Goal: Task Accomplishment & Management: Manage account settings

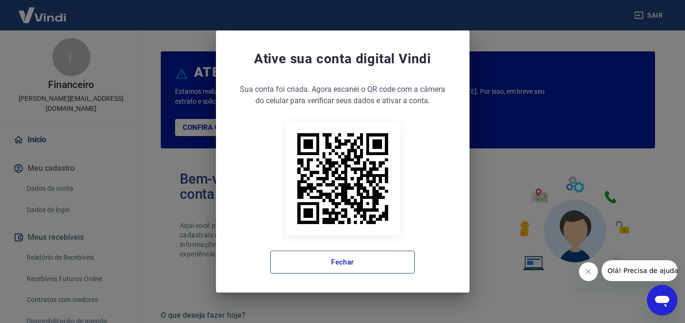
click at [358, 264] on button "Fechar" at bounding box center [342, 262] width 145 height 23
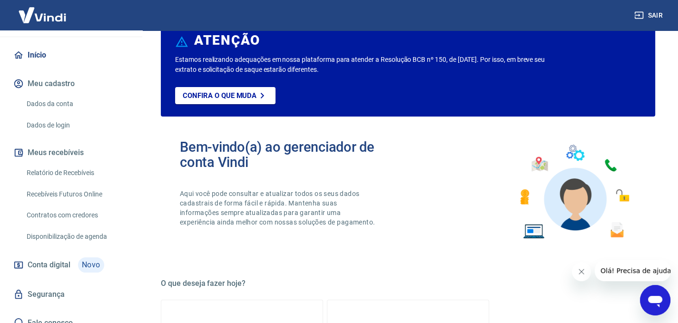
scroll to position [48, 0]
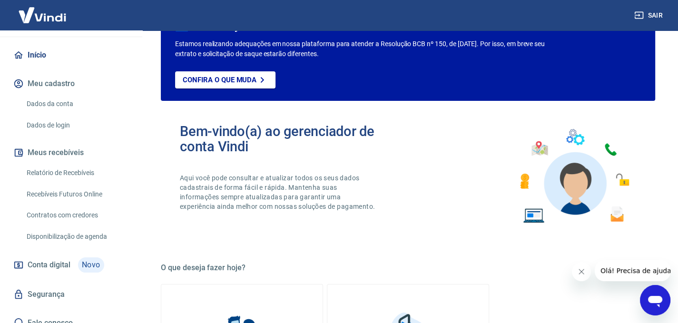
click at [79, 227] on link "Disponibilização de agenda" at bounding box center [77, 236] width 108 height 19
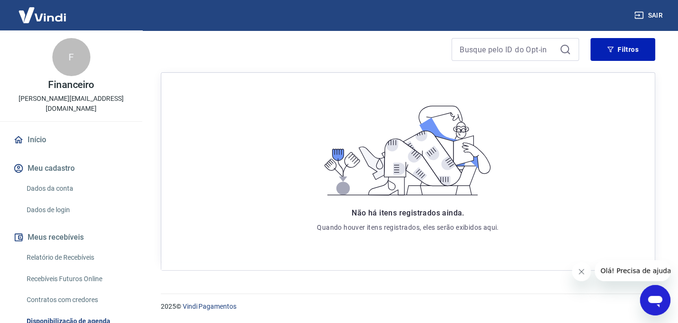
scroll to position [48, 0]
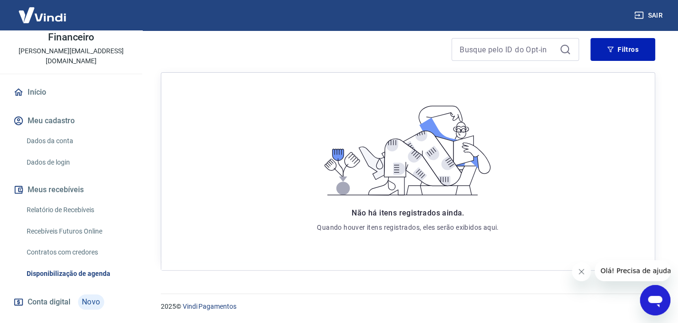
click at [87, 200] on link "Relatório de Recebíveis" at bounding box center [77, 209] width 108 height 19
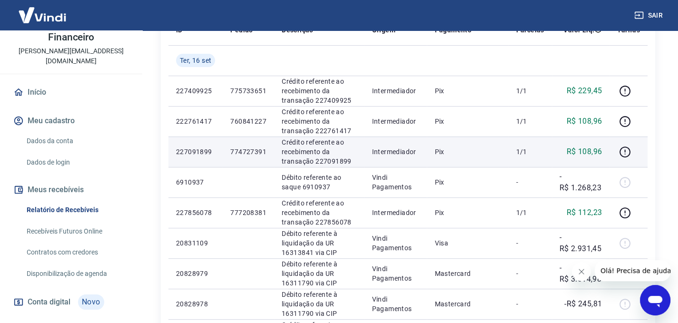
scroll to position [190, 0]
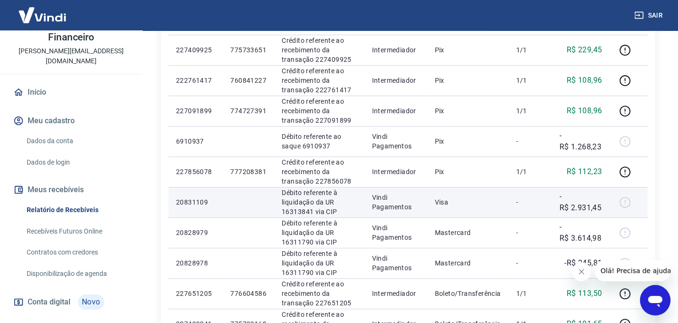
drag, startPoint x: 582, startPoint y: 208, endPoint x: 549, endPoint y: 208, distance: 32.8
click at [549, 208] on tr "20831109 Débito referente à liquidação da UR 16313841 via CIP Vindi Pagamentos …" at bounding box center [407, 202] width 479 height 30
click at [627, 203] on div at bounding box center [628, 201] width 23 height 15
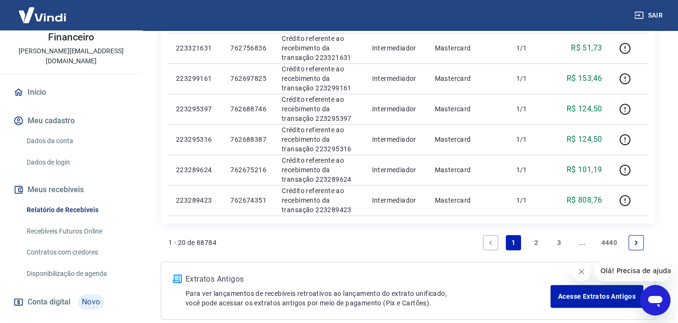
scroll to position [666, 0]
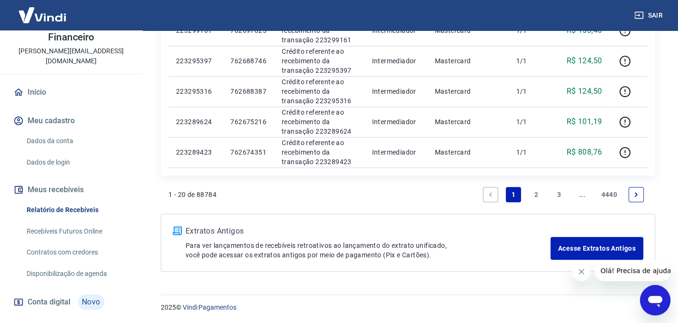
click at [538, 194] on link "2" at bounding box center [535, 194] width 15 height 15
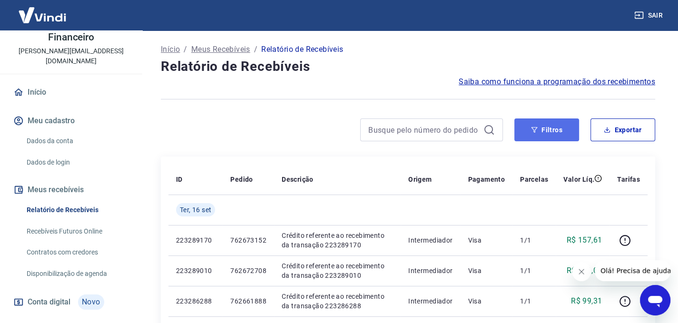
click at [554, 130] on button "Filtros" at bounding box center [546, 129] width 65 height 23
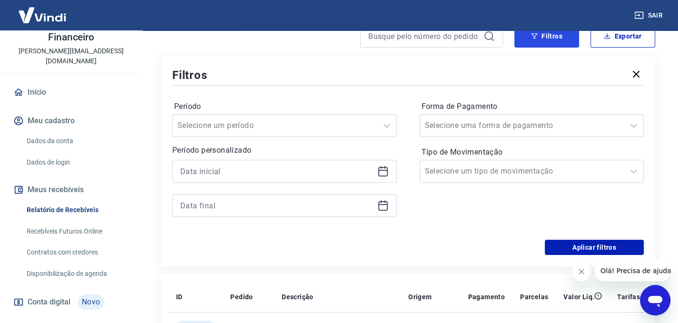
scroll to position [95, 0]
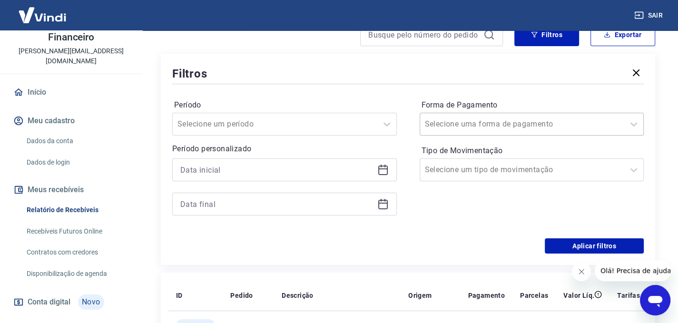
click at [453, 125] on input "Forma de Pagamento" at bounding box center [473, 123] width 96 height 11
click at [397, 99] on div "Período Selecione um período Período personalizado Forma de Pagamento Selecione…" at bounding box center [407, 162] width 471 height 152
click at [273, 124] on div at bounding box center [274, 123] width 195 height 13
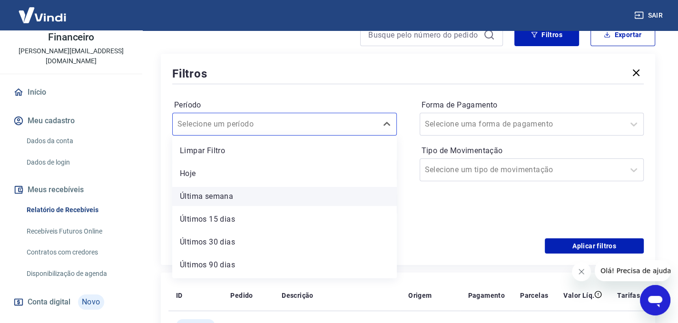
click at [251, 195] on div "Última semana" at bounding box center [284, 196] width 224 height 19
click at [217, 199] on input at bounding box center [276, 204] width 193 height 14
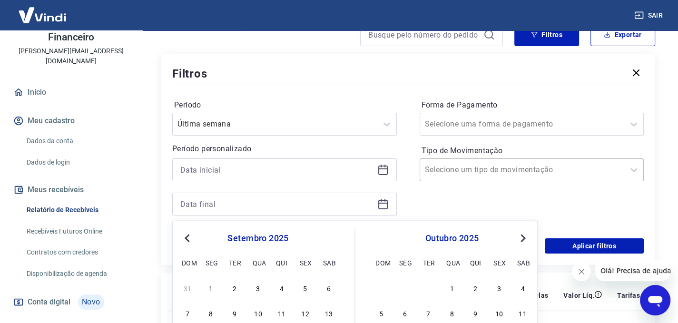
click at [501, 175] on input "Tipo de Movimentação" at bounding box center [473, 169] width 96 height 11
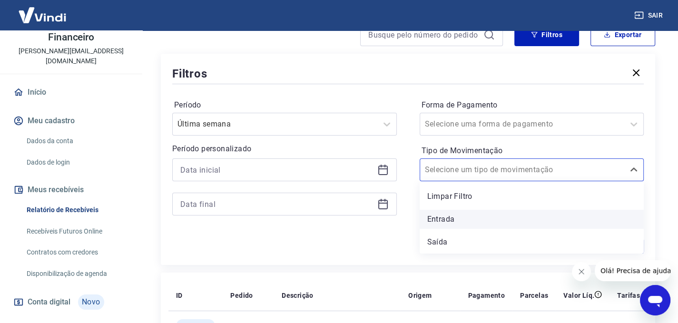
click at [450, 215] on div "Entrada" at bounding box center [531, 219] width 224 height 19
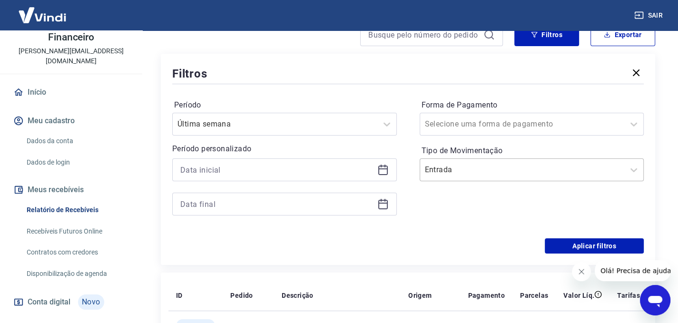
scroll to position [143, 0]
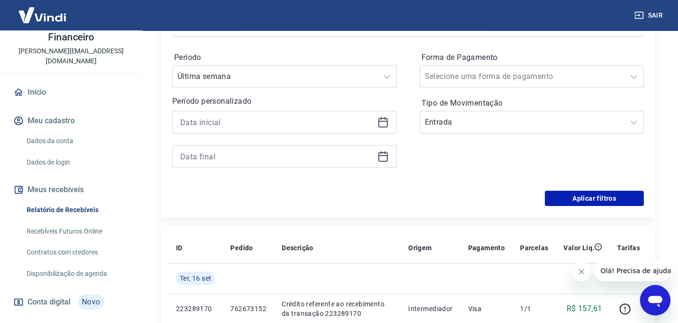
click at [384, 127] on icon at bounding box center [383, 123] width 10 height 10
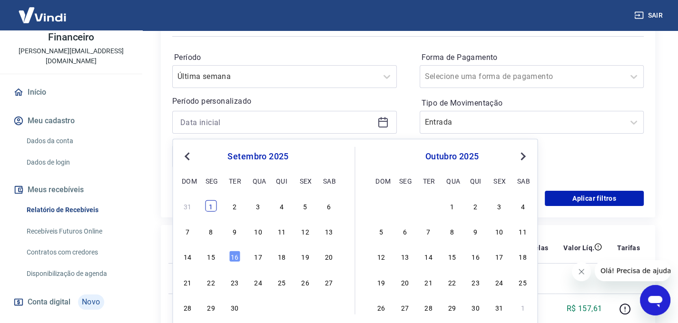
click at [209, 207] on div "1" at bounding box center [210, 205] width 11 height 11
click at [211, 204] on div "Aplicar filtros" at bounding box center [407, 198] width 471 height 15
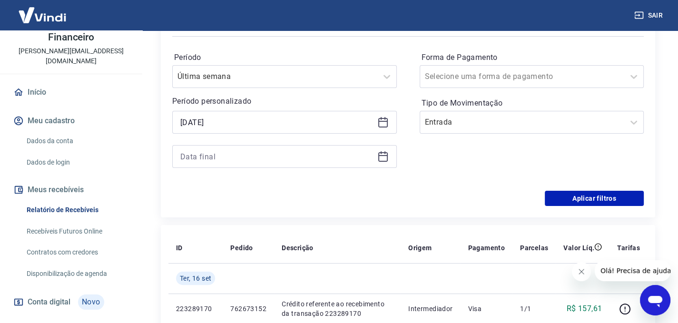
type input "[DATE]"
click at [384, 156] on icon at bounding box center [383, 155] width 10 height 1
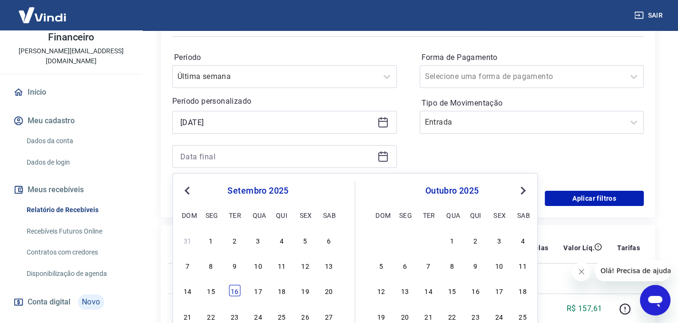
click at [239, 290] on div "16" at bounding box center [234, 290] width 11 height 11
click at [525, 156] on div "Forma de Pagamento Selecione uma forma de pagamento Tipo de Movimentação Entrada" at bounding box center [531, 114] width 224 height 129
type input "[DATE]"
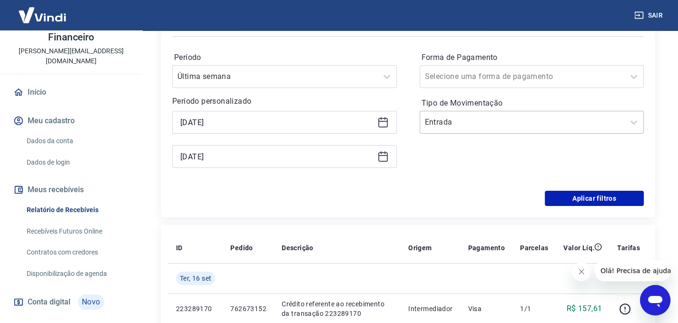
click at [506, 123] on input "Tipo de Movimentação" at bounding box center [473, 122] width 96 height 11
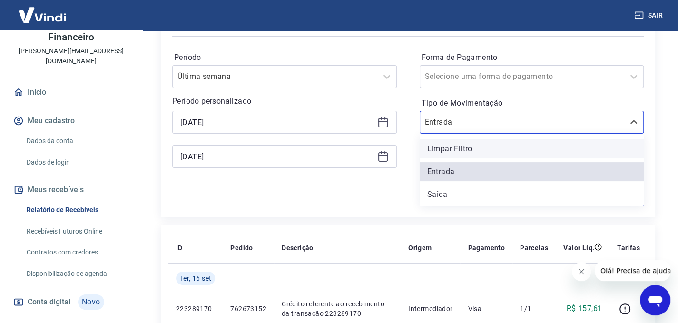
click at [479, 152] on div "Limpar Filtro" at bounding box center [531, 148] width 224 height 19
click at [447, 148] on div "Forma de Pagamento Selecione uma forma de pagamento Tipo de Movimentação option…" at bounding box center [531, 114] width 224 height 129
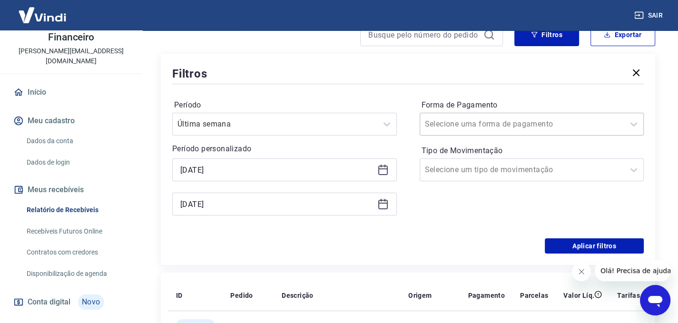
click at [461, 127] on input "Forma de Pagamento" at bounding box center [473, 123] width 96 height 11
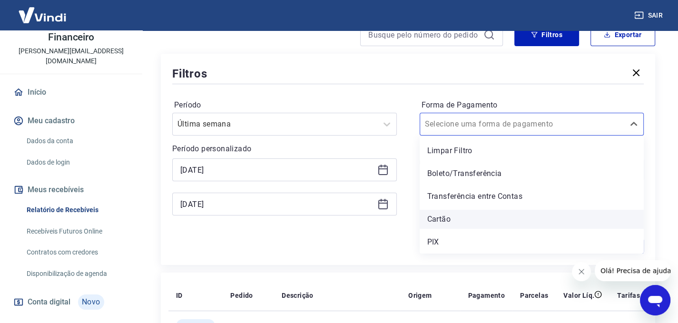
click at [444, 224] on div "Cartão" at bounding box center [531, 219] width 224 height 19
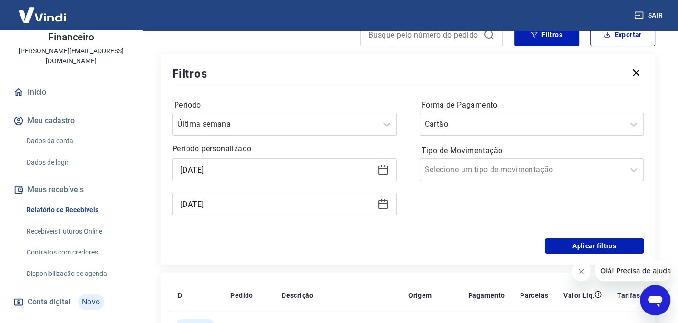
scroll to position [143, 0]
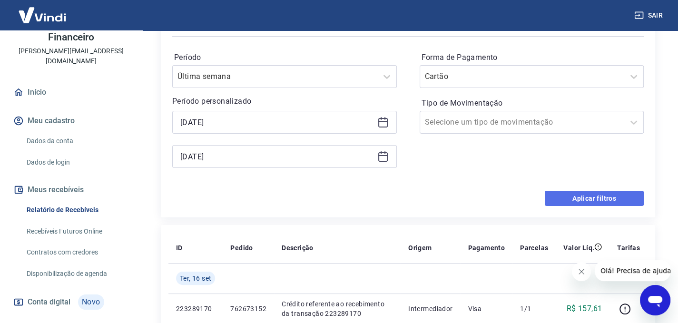
click at [592, 196] on button "Aplicar filtros" at bounding box center [593, 198] width 99 height 15
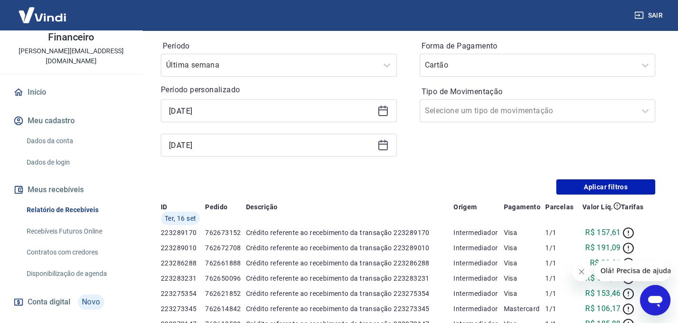
click at [575, 269] on button "Fechar mensagem da empresa" at bounding box center [581, 271] width 19 height 19
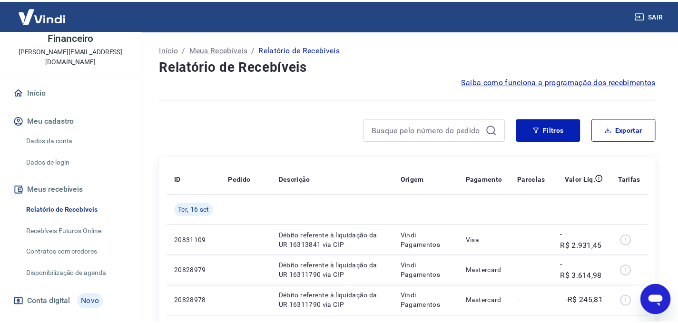
scroll to position [95, 0]
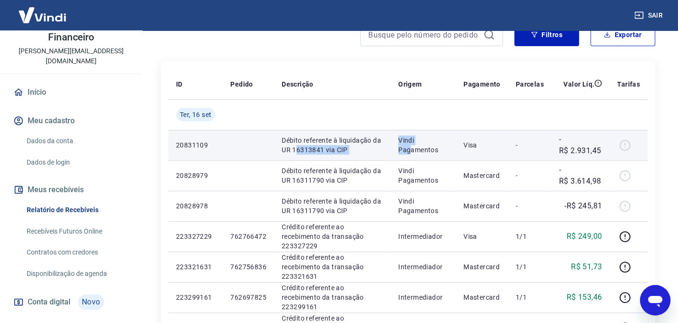
drag, startPoint x: 298, startPoint y: 151, endPoint x: 414, endPoint y: 154, distance: 116.1
click at [414, 154] on tr "20831109 Débito referente à liquidação da UR 16313841 via CIP Vindi Pagamentos …" at bounding box center [407, 145] width 479 height 30
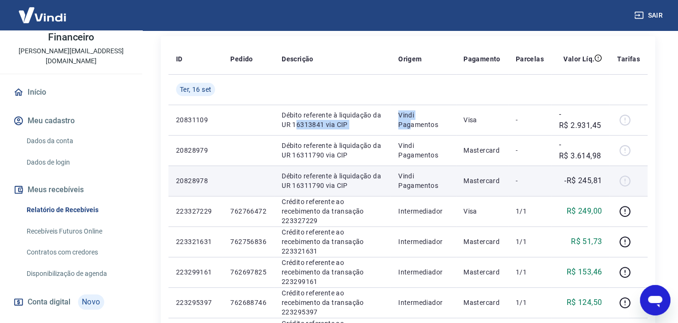
scroll to position [143, 0]
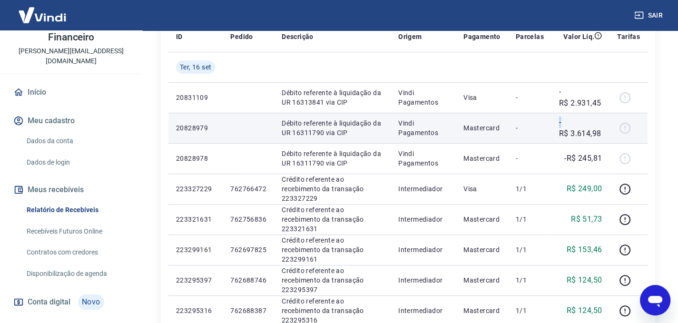
drag, startPoint x: 571, startPoint y: 126, endPoint x: 554, endPoint y: 122, distance: 17.6
click at [554, 122] on td "-R$ 3.614,98" at bounding box center [580, 128] width 58 height 30
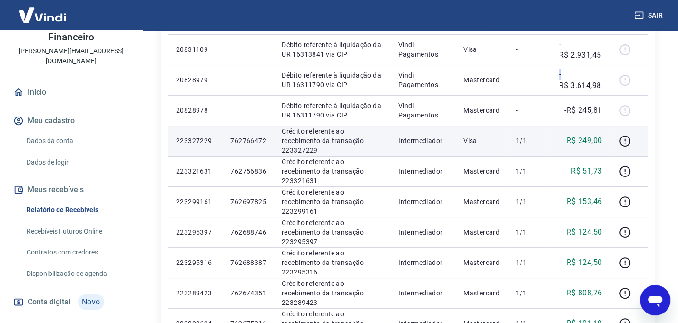
scroll to position [143, 0]
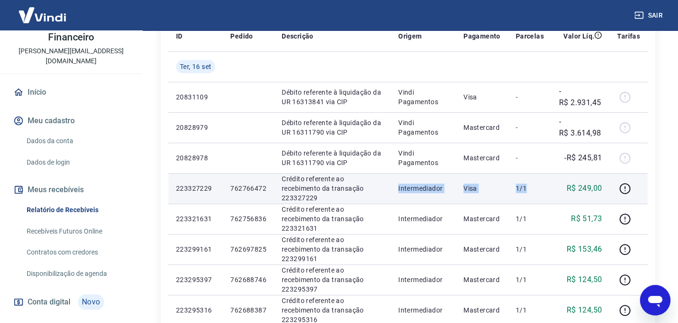
drag, startPoint x: 331, startPoint y: 194, endPoint x: 530, endPoint y: 190, distance: 199.3
click at [530, 190] on tr "223327229 762766472 Crédito referente ao recebimento da transação 223327229 Int…" at bounding box center [407, 188] width 479 height 30
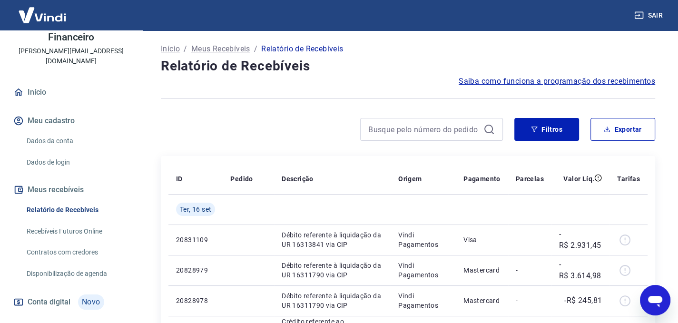
scroll to position [0, 0]
click at [616, 132] on button "Exportar" at bounding box center [622, 129] width 65 height 23
type input "[DATE]"
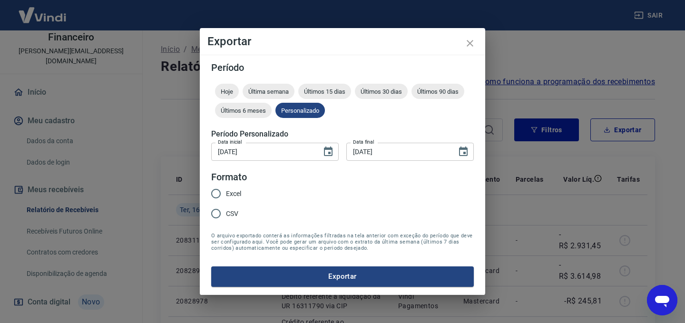
click at [215, 194] on input "Excel" at bounding box center [216, 194] width 20 height 20
radio input "true"
click at [355, 278] on button "Exportar" at bounding box center [342, 276] width 262 height 20
click at [217, 216] on input "CSV" at bounding box center [216, 214] width 20 height 20
radio input "true"
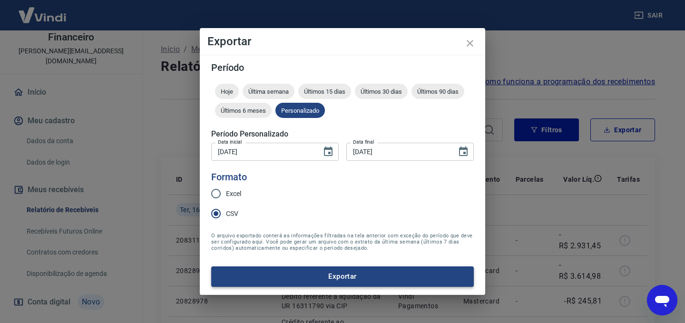
click at [350, 277] on button "Exportar" at bounding box center [342, 276] width 262 height 20
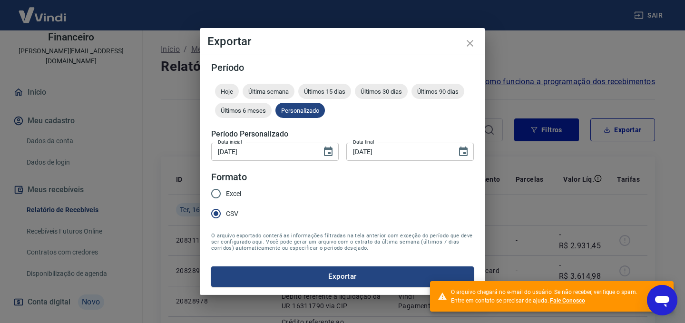
click at [232, 198] on span "Excel" at bounding box center [233, 194] width 15 height 10
click at [226, 198] on input "Excel" at bounding box center [216, 194] width 20 height 20
radio input "true"
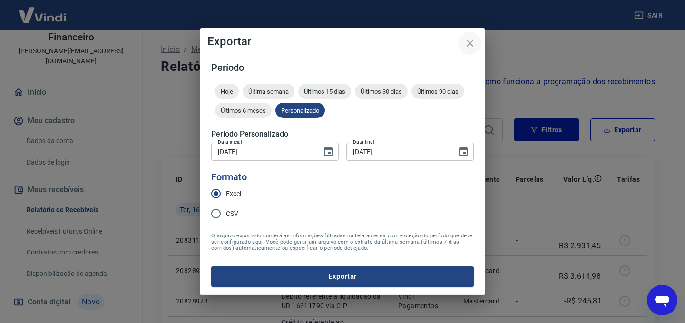
click at [469, 43] on icon "close" at bounding box center [469, 43] width 11 height 11
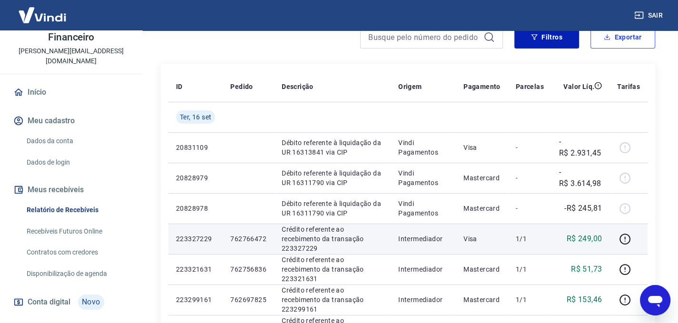
scroll to position [95, 0]
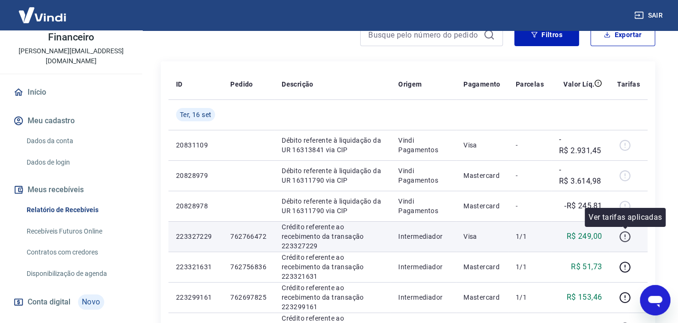
click at [624, 236] on icon "button" at bounding box center [625, 237] width 12 height 12
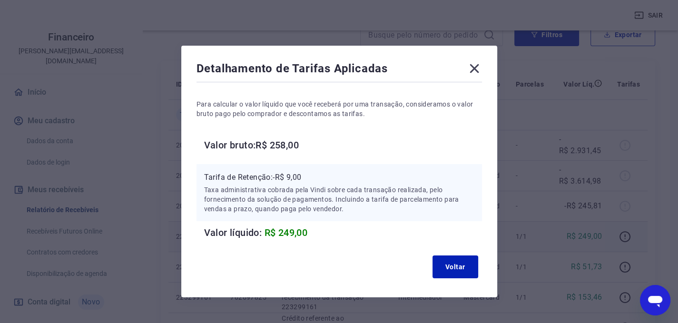
scroll to position [19, 0]
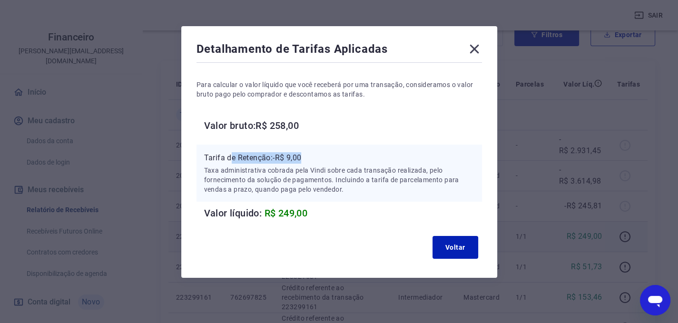
drag, startPoint x: 230, startPoint y: 159, endPoint x: 315, endPoint y: 160, distance: 85.1
click at [314, 160] on p "Tarifa de Retenção: -R$ 9,00" at bounding box center [339, 157] width 270 height 11
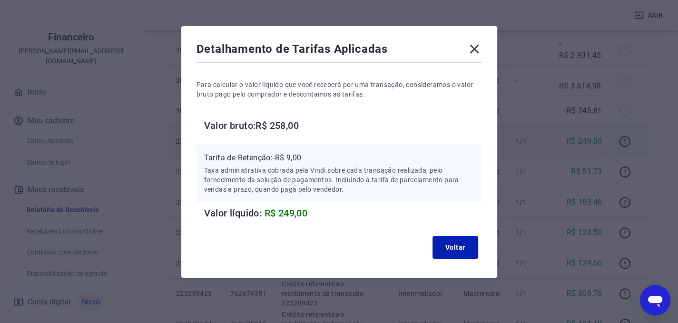
click at [268, 188] on p "Taxa administrativa cobrada pela Vindi sobre cada transação realizada, pelo for…" at bounding box center [339, 179] width 270 height 29
drag, startPoint x: 286, startPoint y: 180, endPoint x: 358, endPoint y: 175, distance: 72.0
click at [351, 180] on p "Taxa administrativa cobrada pela Vindi sobre cada transação realizada, pelo for…" at bounding box center [339, 179] width 270 height 29
click at [470, 50] on icon at bounding box center [473, 48] width 15 height 15
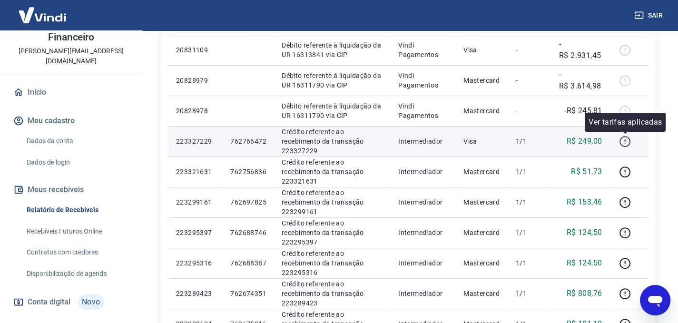
click at [623, 141] on icon "button" at bounding box center [625, 142] width 12 height 12
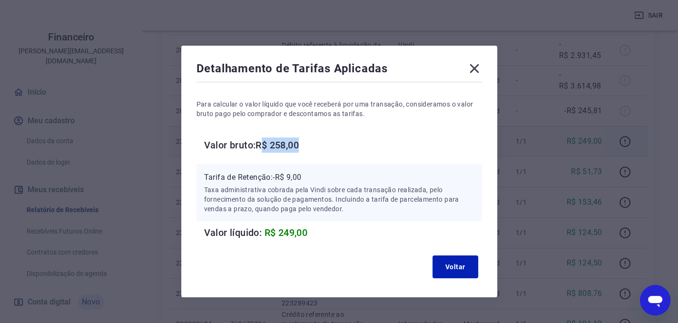
drag, startPoint x: 262, startPoint y: 147, endPoint x: 341, endPoint y: 154, distance: 79.2
click at [342, 148] on h6 "Valor bruto: R$ 258,00" at bounding box center [343, 144] width 278 height 15
drag, startPoint x: 337, startPoint y: 175, endPoint x: 334, endPoint y: 196, distance: 21.6
click at [337, 175] on p "Tarifa de Retenção: -R$ 9,00" at bounding box center [339, 177] width 270 height 11
click at [328, 215] on div "Tarifa de Retenção: -R$ 9,00 Taxa administrativa cobrada pela Vindi sobre cada …" at bounding box center [338, 192] width 285 height 57
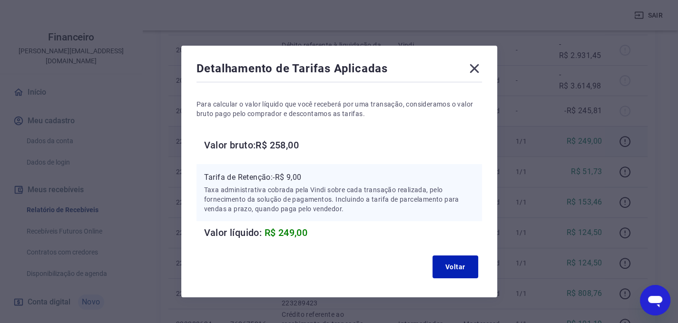
click at [475, 73] on icon at bounding box center [473, 68] width 15 height 15
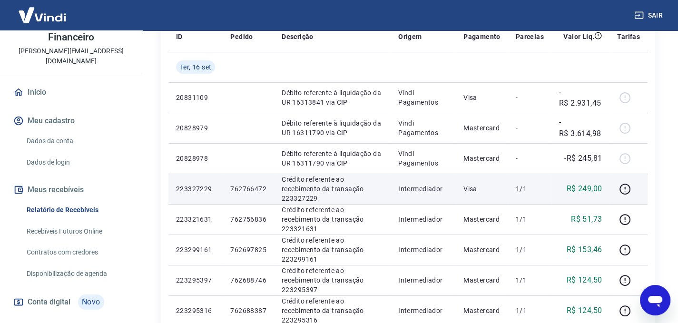
scroll to position [95, 0]
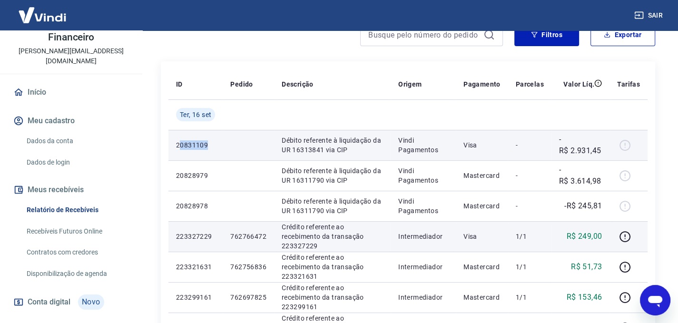
drag, startPoint x: 181, startPoint y: 142, endPoint x: 214, endPoint y: 146, distance: 33.5
click at [214, 146] on p "20831109" at bounding box center [195, 145] width 39 height 10
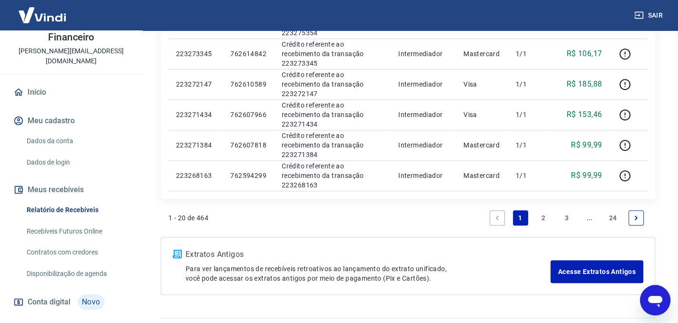
scroll to position [666, 0]
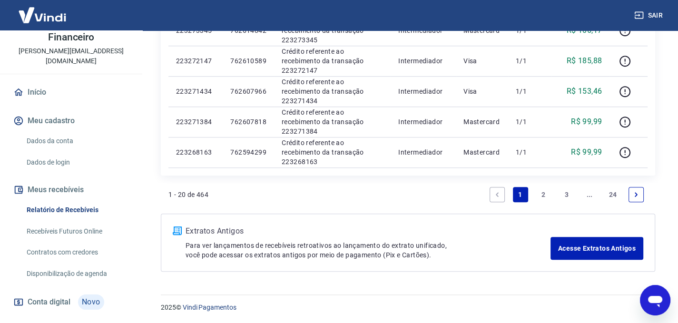
click at [538, 190] on link "2" at bounding box center [542, 194] width 15 height 15
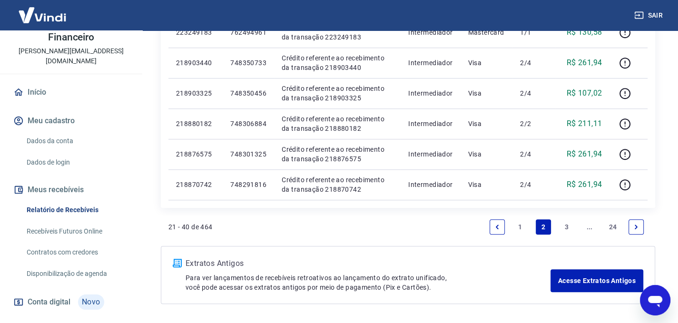
scroll to position [666, 0]
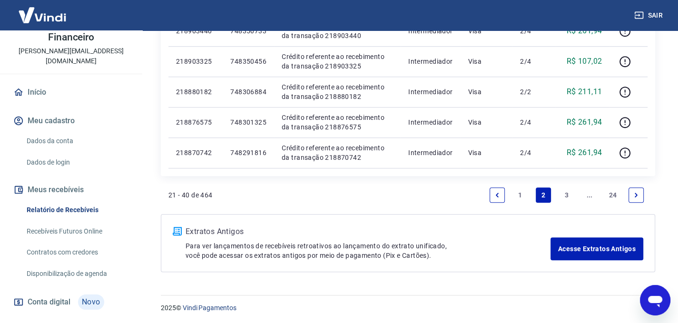
click at [638, 194] on icon "Next page" at bounding box center [635, 195] width 7 height 7
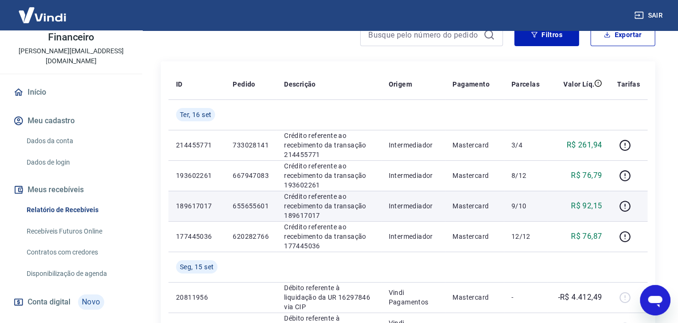
scroll to position [143, 0]
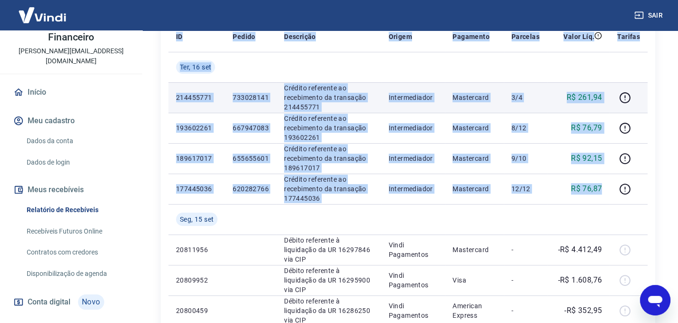
drag, startPoint x: 604, startPoint y: 197, endPoint x: 178, endPoint y: 95, distance: 438.7
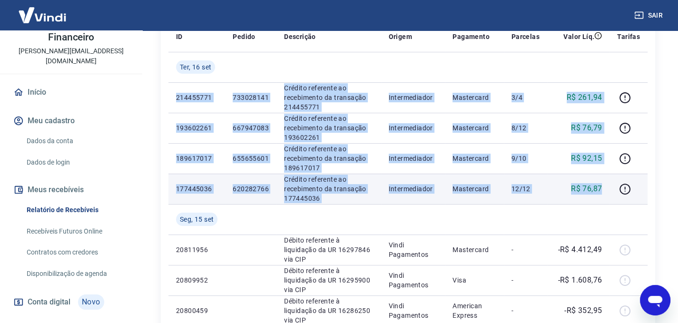
scroll to position [95, 0]
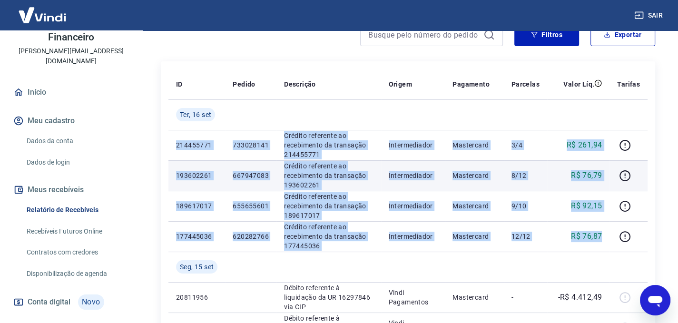
click at [475, 176] on p "Mastercard" at bounding box center [473, 176] width 43 height 10
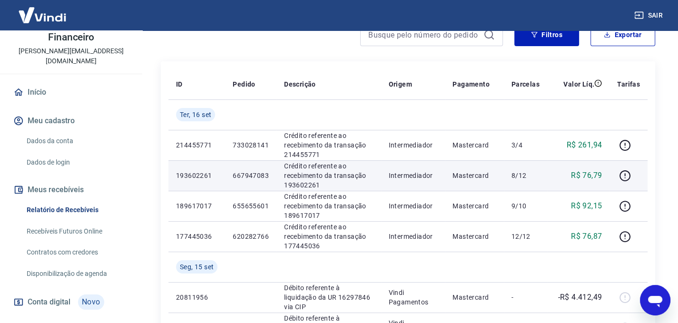
click at [460, 188] on td "Mastercard" at bounding box center [474, 175] width 58 height 30
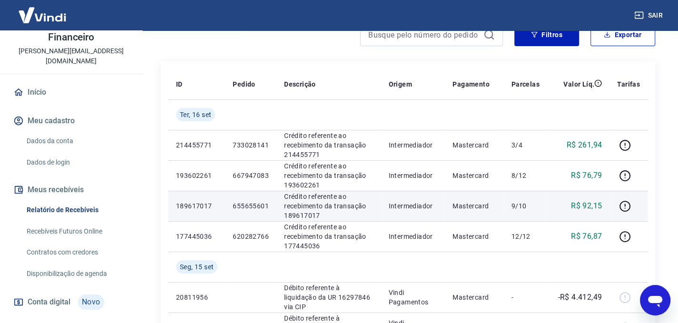
scroll to position [143, 0]
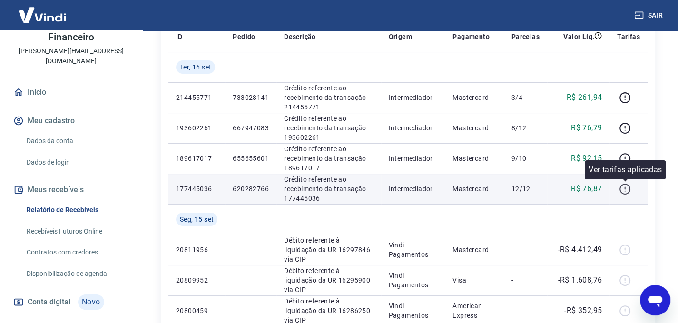
click at [625, 188] on icon "button" at bounding box center [624, 187] width 1 height 3
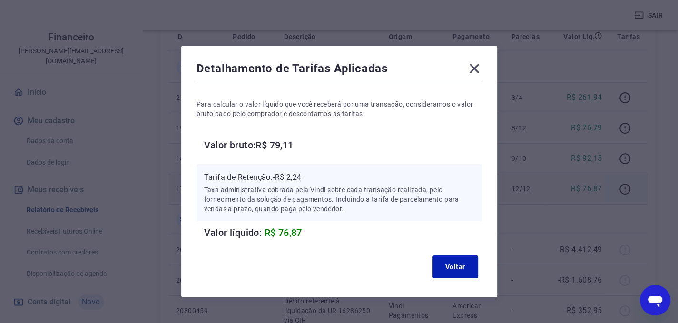
click at [467, 68] on icon at bounding box center [473, 68] width 15 height 15
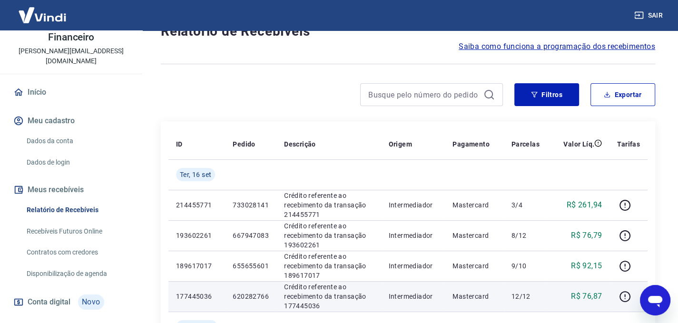
scroll to position [0, 0]
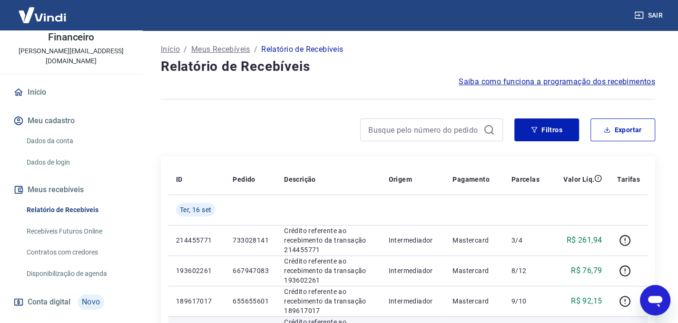
click at [547, 83] on span "Saiba como funciona a programação dos recebimentos" at bounding box center [556, 81] width 196 height 11
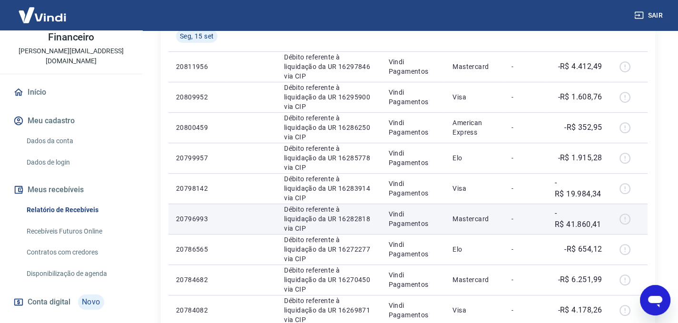
scroll to position [285, 0]
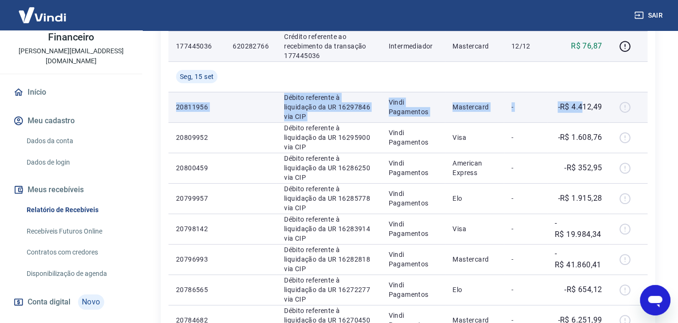
drag, startPoint x: 174, startPoint y: 105, endPoint x: 583, endPoint y: 107, distance: 409.0
click at [583, 107] on tr "20811956 Débito referente à liquidação da UR 16297846 via CIP Vindi Pagamentos …" at bounding box center [407, 107] width 479 height 30
click at [583, 107] on p "-R$ 4.412,49" at bounding box center [579, 106] width 44 height 11
drag, startPoint x: 176, startPoint y: 106, endPoint x: 511, endPoint y: 113, distance: 335.3
click at [511, 113] on tr "20811956 Débito referente à liquidação da UR 16297846 via CIP Vindi Pagamentos …" at bounding box center [407, 107] width 479 height 30
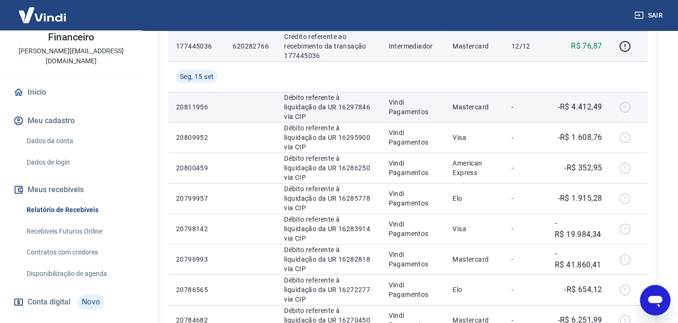
click at [626, 106] on div at bounding box center [628, 106] width 23 height 15
click at [626, 107] on div at bounding box center [628, 106] width 23 height 15
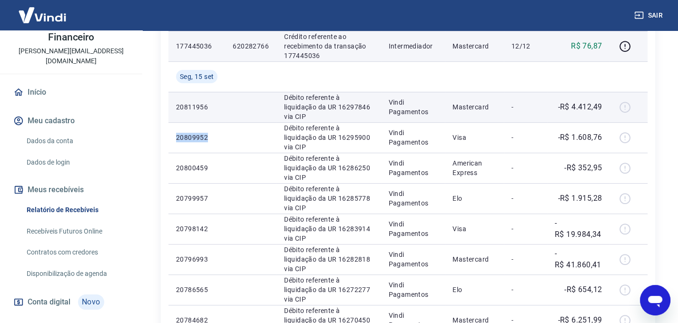
click at [626, 107] on div at bounding box center [628, 106] width 23 height 15
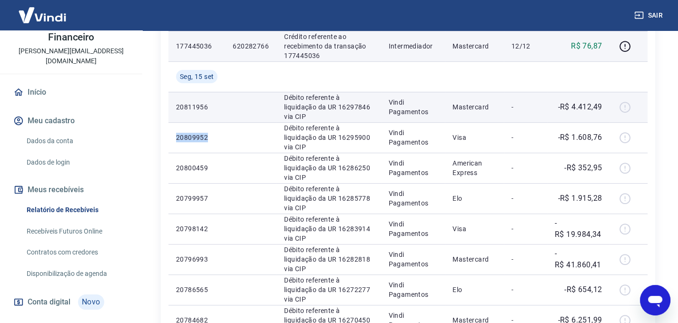
click at [626, 107] on div at bounding box center [628, 106] width 23 height 15
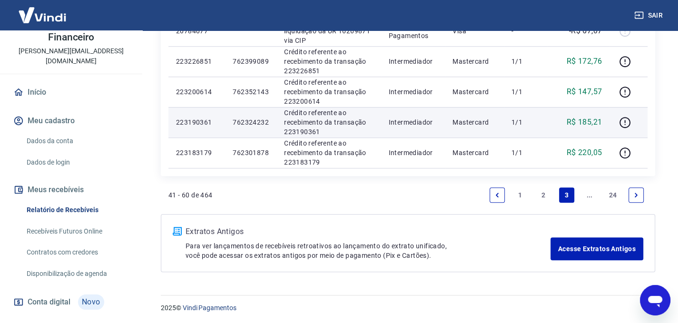
scroll to position [697, 0]
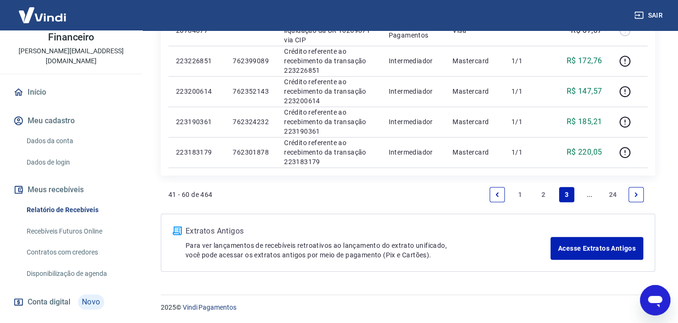
click at [636, 192] on icon "Next page" at bounding box center [635, 194] width 7 height 7
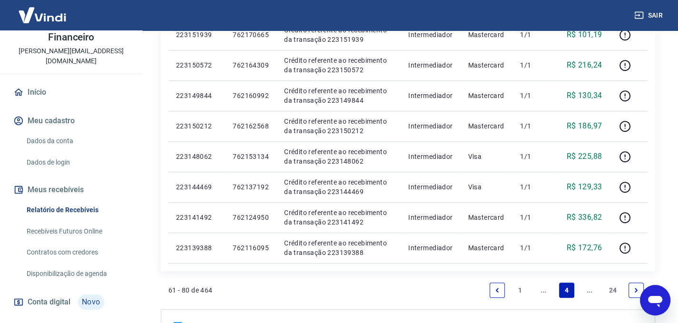
scroll to position [666, 0]
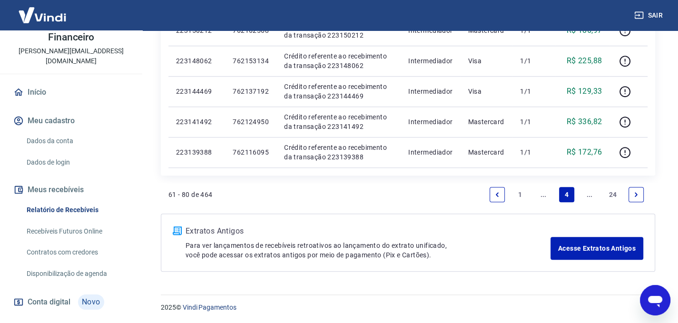
click at [632, 195] on icon "Next page" at bounding box center [635, 194] width 7 height 7
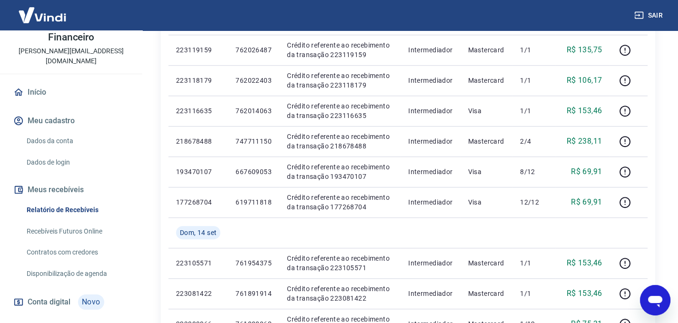
scroll to position [697, 0]
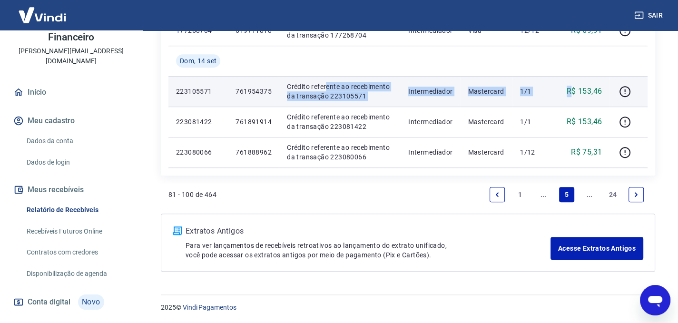
drag, startPoint x: 349, startPoint y: 90, endPoint x: 583, endPoint y: 100, distance: 233.7
click at [580, 100] on tr "223105571 761954375 Crédito referente ao recebimento da transação 223105571 Int…" at bounding box center [407, 91] width 479 height 30
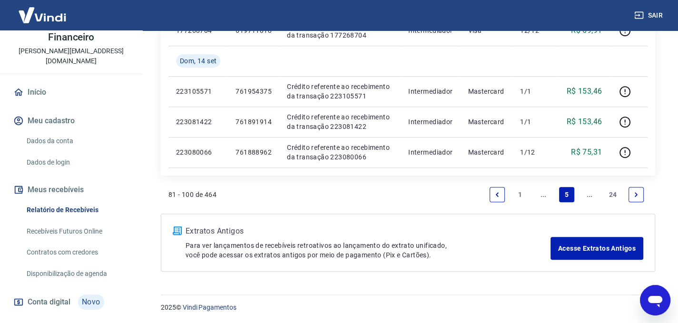
click at [634, 194] on icon "Next page" at bounding box center [635, 194] width 7 height 7
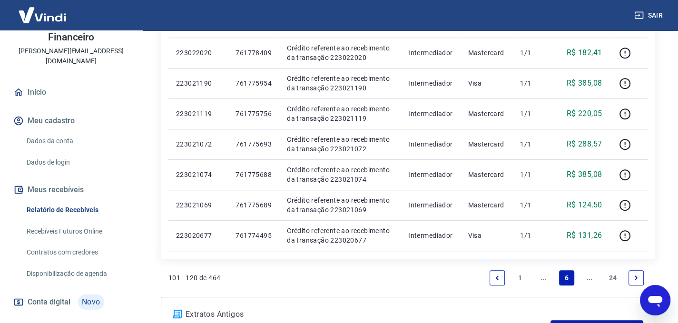
scroll to position [666, 0]
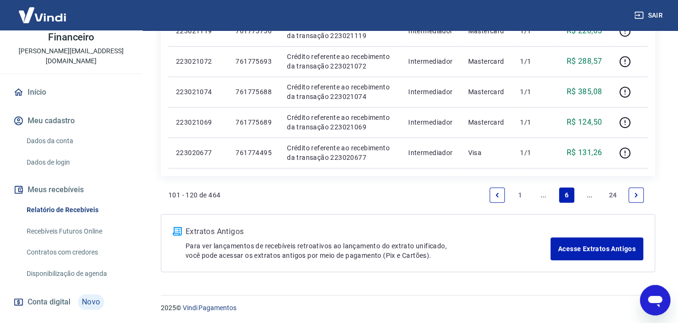
click at [630, 195] on link "Next page" at bounding box center [635, 194] width 15 height 15
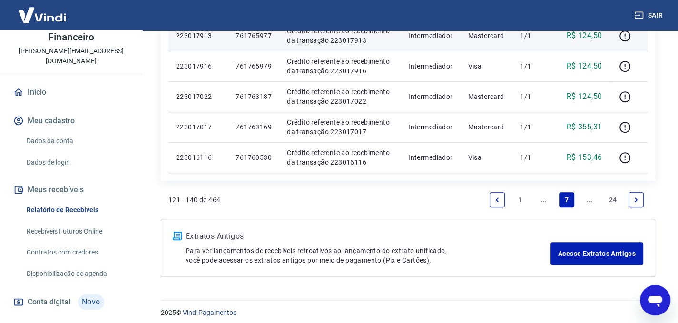
scroll to position [666, 0]
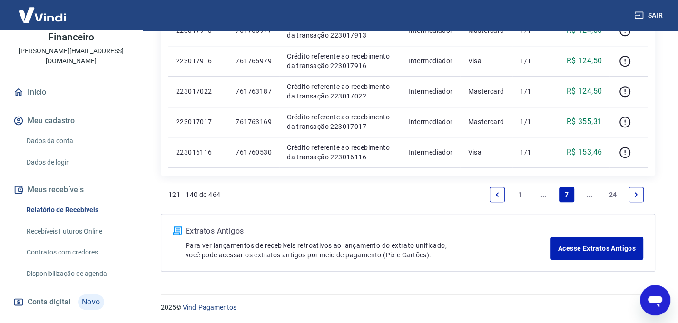
click at [630, 194] on link "Next page" at bounding box center [635, 194] width 15 height 15
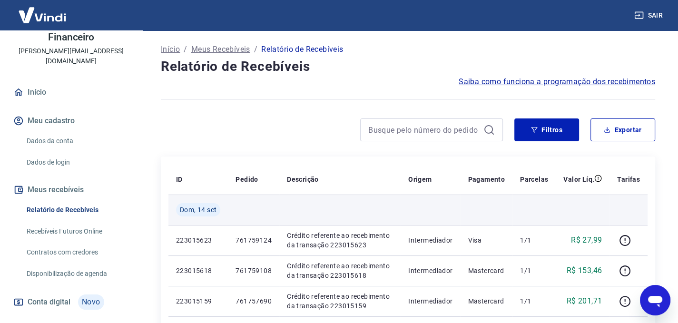
click at [197, 208] on span "Dom, 14 set" at bounding box center [198, 210] width 37 height 10
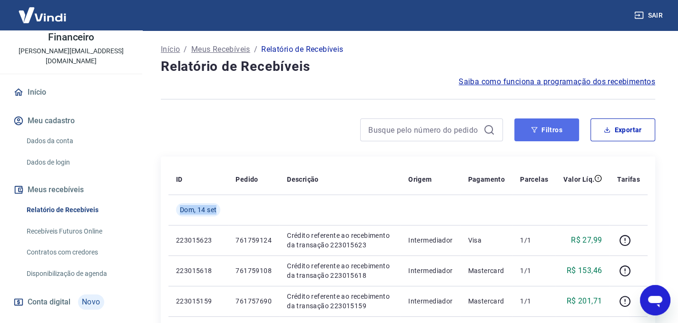
click at [560, 130] on button "Filtros" at bounding box center [546, 129] width 65 height 23
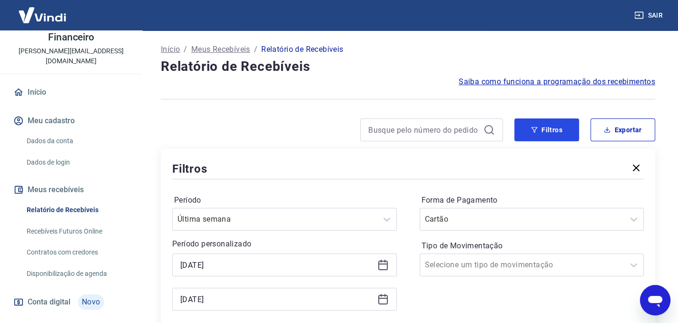
scroll to position [48, 0]
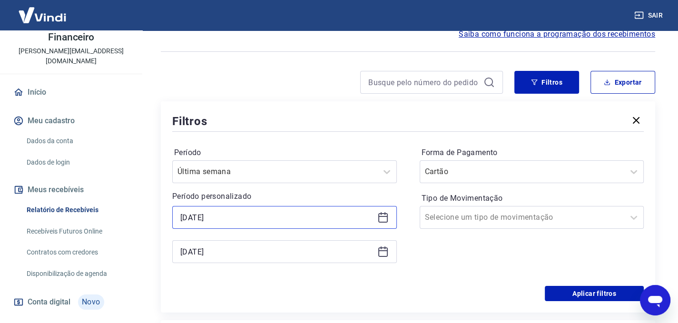
click at [185, 216] on input "[DATE]" at bounding box center [276, 217] width 193 height 14
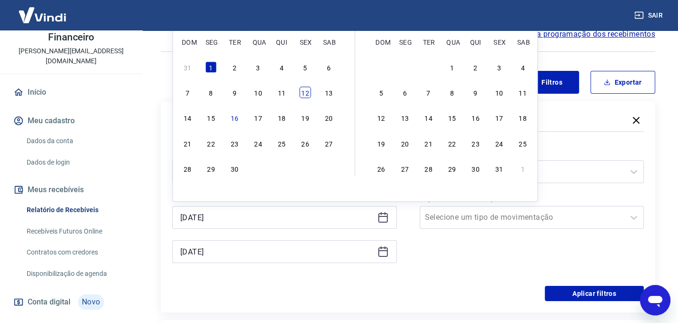
click at [303, 96] on div "12" at bounding box center [304, 92] width 11 height 11
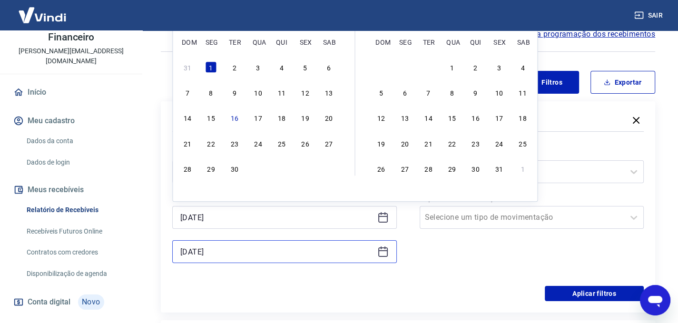
click at [193, 252] on input "[DATE]" at bounding box center [276, 251] width 193 height 14
click at [183, 253] on input "[DATE]" at bounding box center [276, 251] width 193 height 14
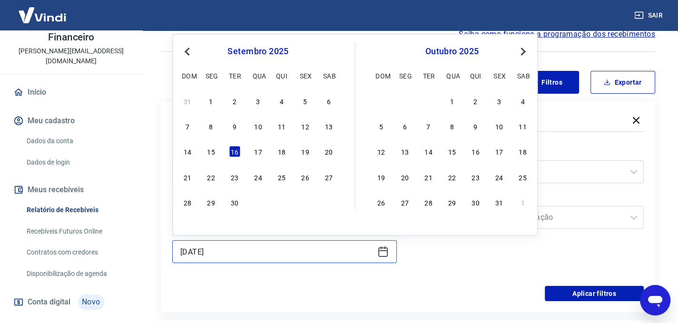
type input "[DATE]"
click at [305, 128] on div "12" at bounding box center [304, 126] width 11 height 11
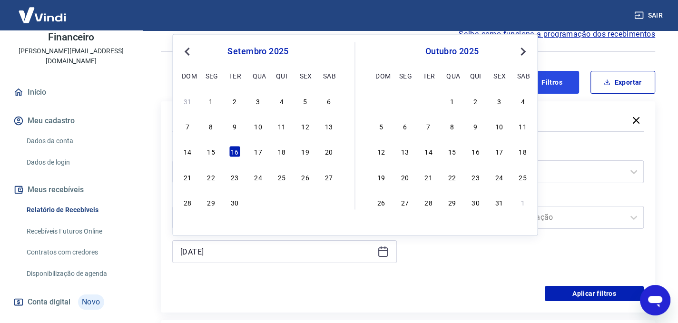
click at [562, 81] on button "Filtros" at bounding box center [546, 82] width 65 height 23
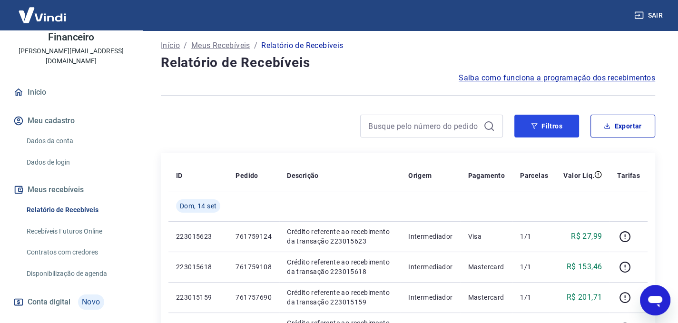
scroll to position [0, 0]
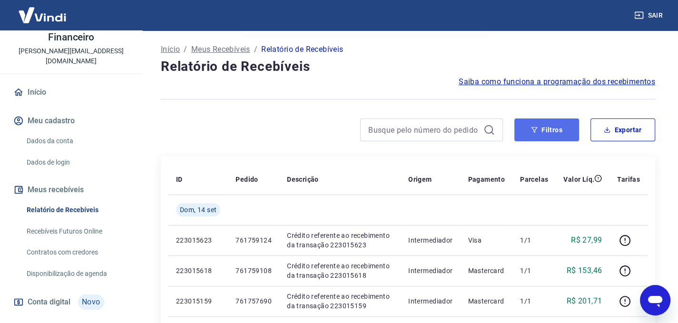
click at [553, 133] on button "Filtros" at bounding box center [546, 129] width 65 height 23
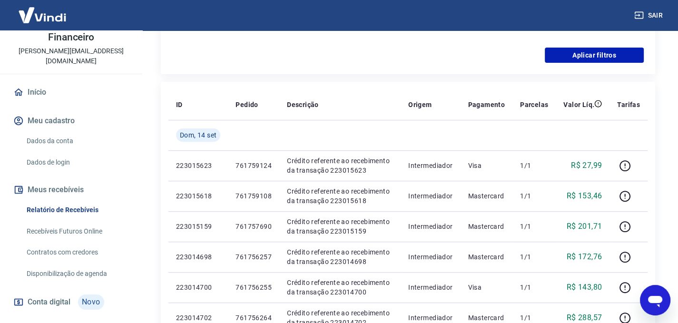
scroll to position [191, 0]
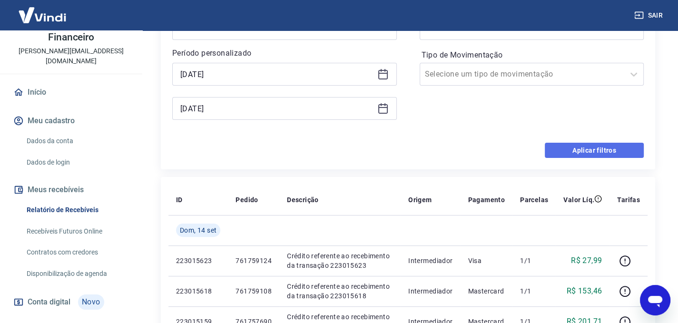
click at [600, 157] on button "Aplicar filtros" at bounding box center [593, 150] width 99 height 15
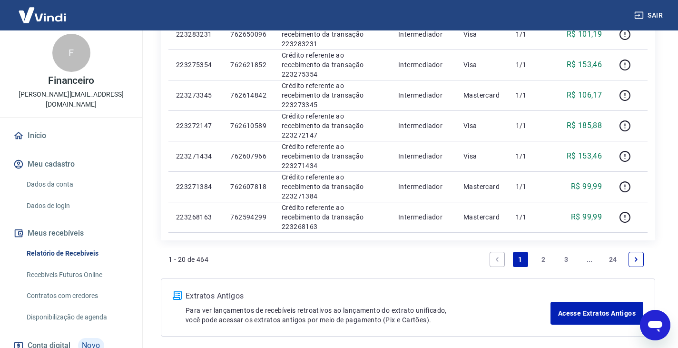
scroll to position [642, 0]
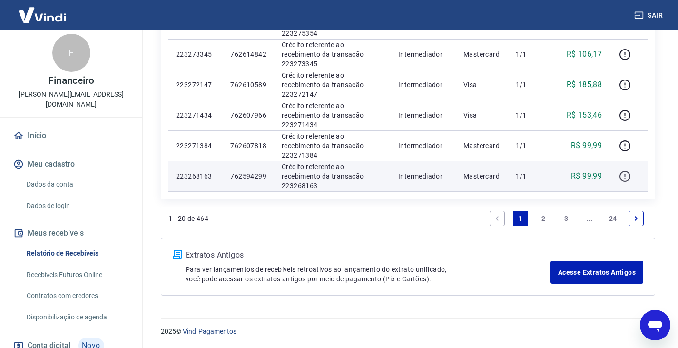
click at [629, 178] on icon "button" at bounding box center [624, 176] width 11 height 11
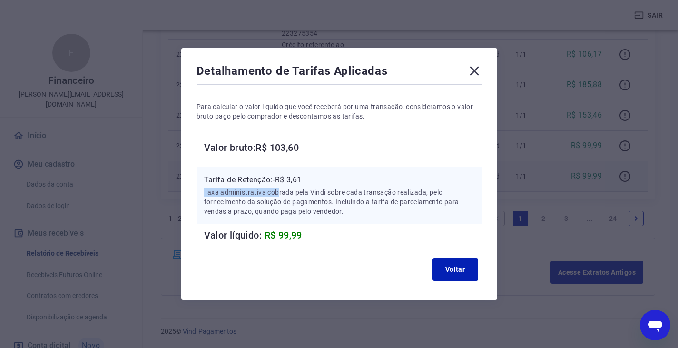
drag, startPoint x: 282, startPoint y: 185, endPoint x: 451, endPoint y: 143, distance: 175.1
click at [433, 180] on div "Tarifa de Retenção: -R$ 3,61 Taxa administrativa cobrada pela Vindi sobre cada …" at bounding box center [339, 195] width 270 height 42
click at [482, 70] on icon at bounding box center [473, 70] width 15 height 15
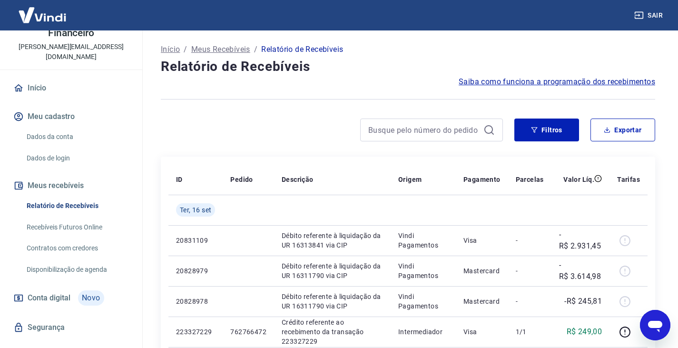
scroll to position [60, 0]
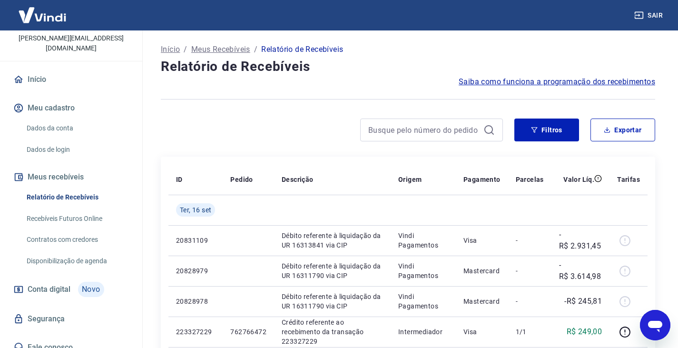
click at [58, 282] on span "Conta digital" at bounding box center [49, 288] width 43 height 13
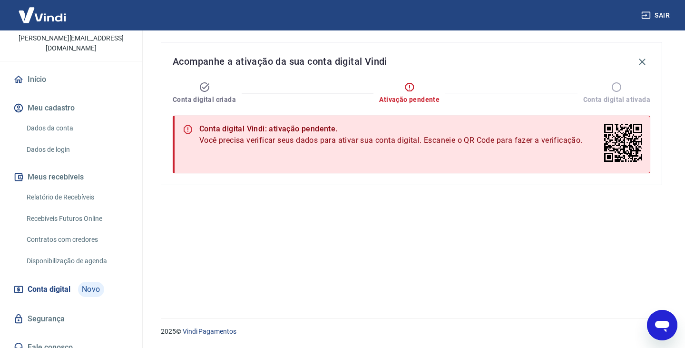
click at [450, 215] on div "Acompanhe a ativação da sua conta digital Vindi Conta digital criada Ativação p…" at bounding box center [411, 168] width 524 height 276
click at [87, 187] on link "Relatório de Recebíveis" at bounding box center [77, 196] width 108 height 19
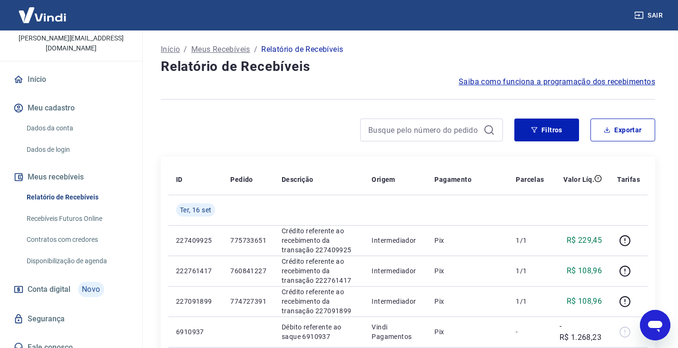
click at [242, 49] on p "Meus Recebíveis" at bounding box center [220, 49] width 59 height 11
